Goal: Communication & Community: Answer question/provide support

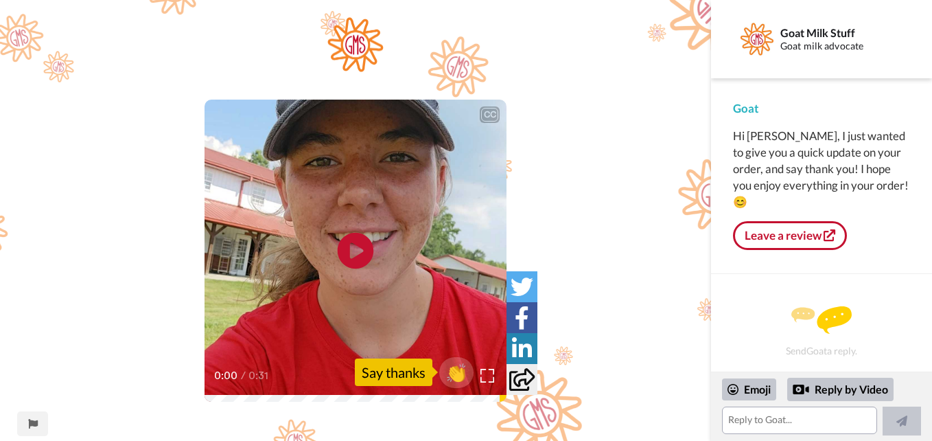
click at [355, 249] on icon "Play/Pause" at bounding box center [356, 250] width 36 height 65
click at [743, 424] on textarea at bounding box center [799, 419] width 155 height 27
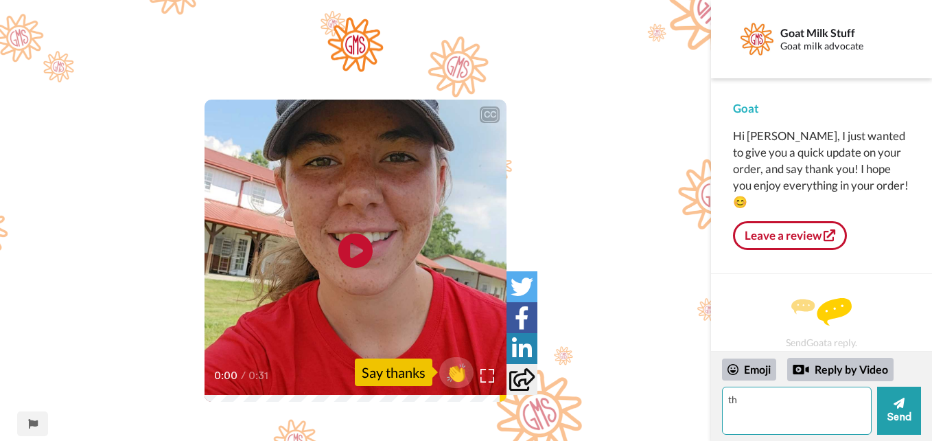
type textarea "t"
type textarea "Thank you! I am excited to try everything!"
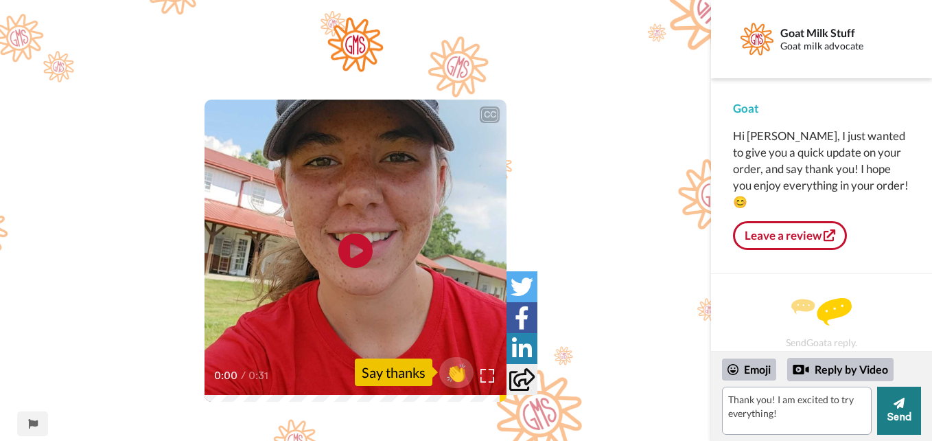
click at [901, 407] on icon at bounding box center [899, 402] width 11 height 11
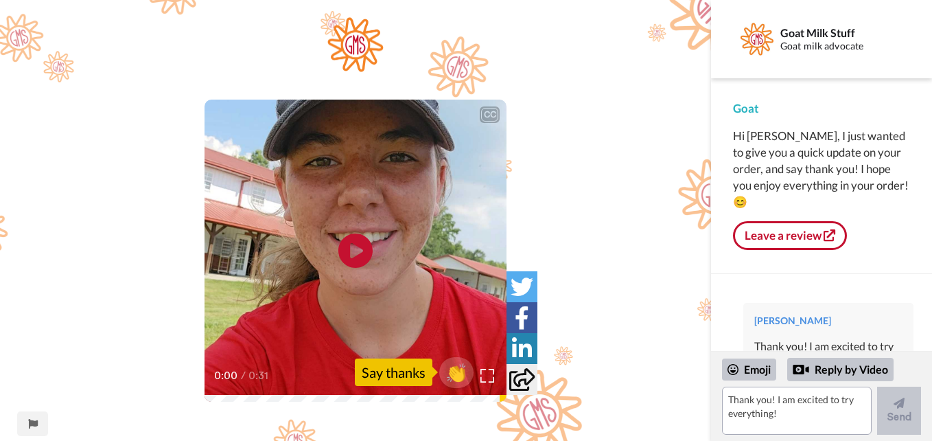
scroll to position [32, 0]
